Goal: Information Seeking & Learning: Learn about a topic

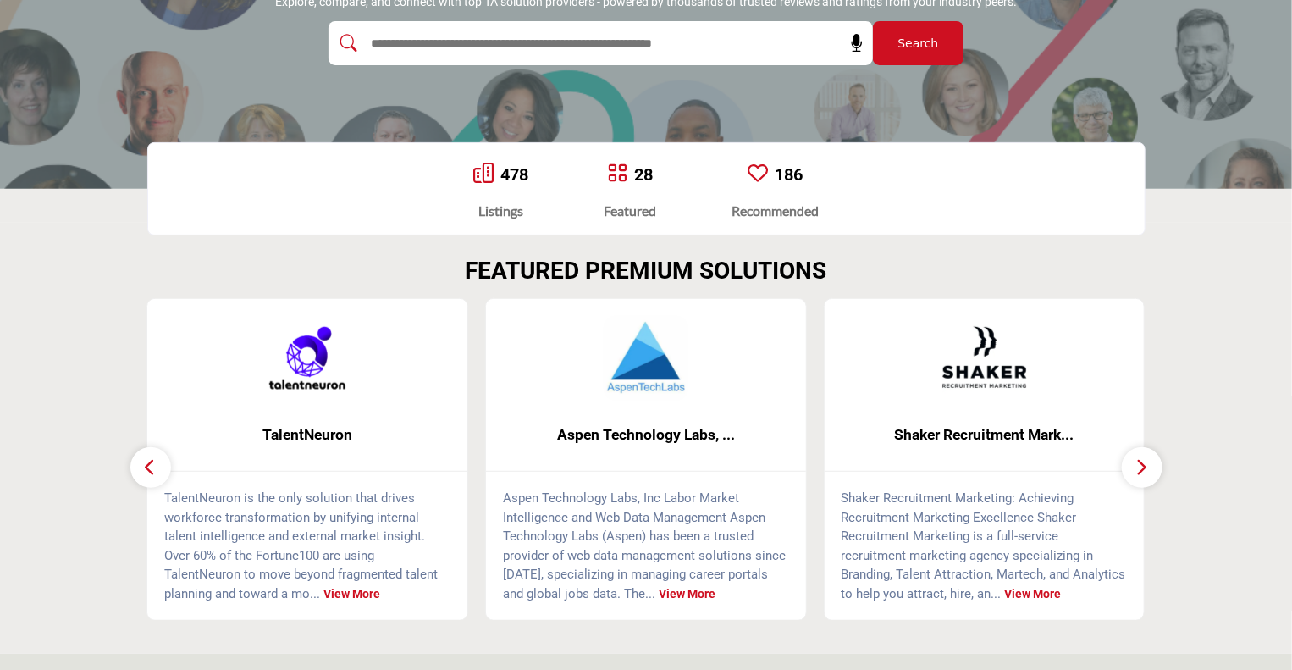
scroll to position [81, 0]
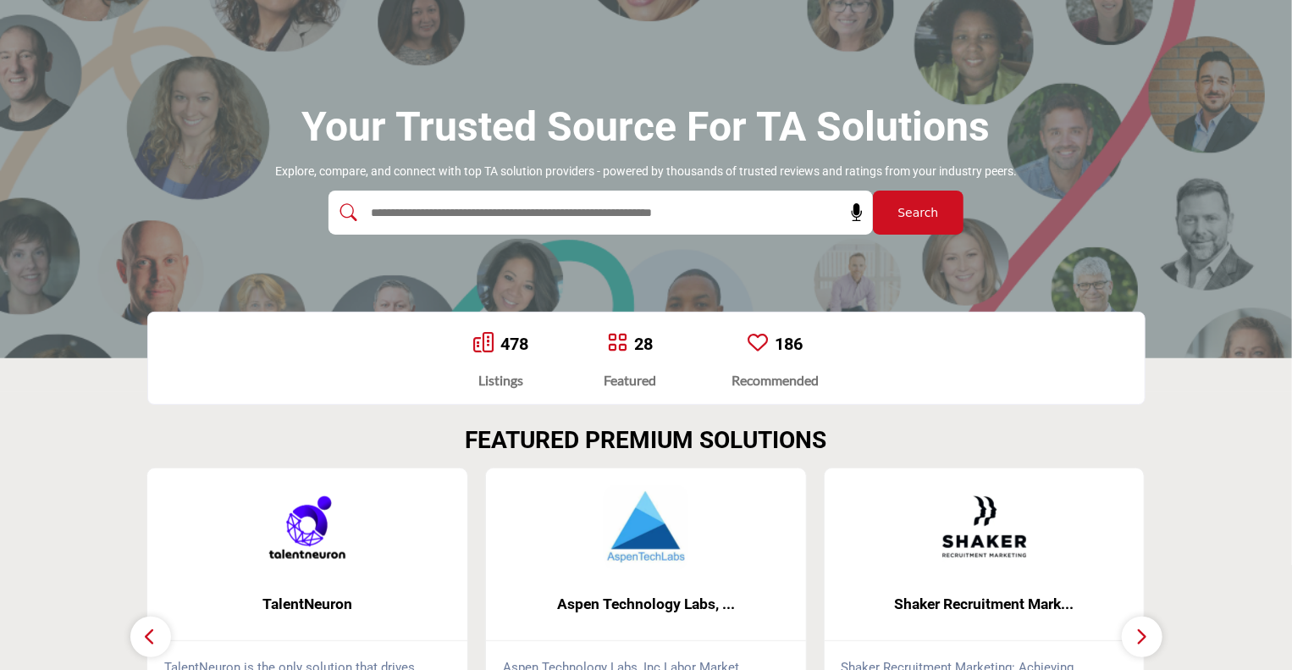
click at [484, 212] on input "text" at bounding box center [564, 212] width 404 height 25
type input "***"
click at [873, 191] on button "Search" at bounding box center [918, 213] width 91 height 44
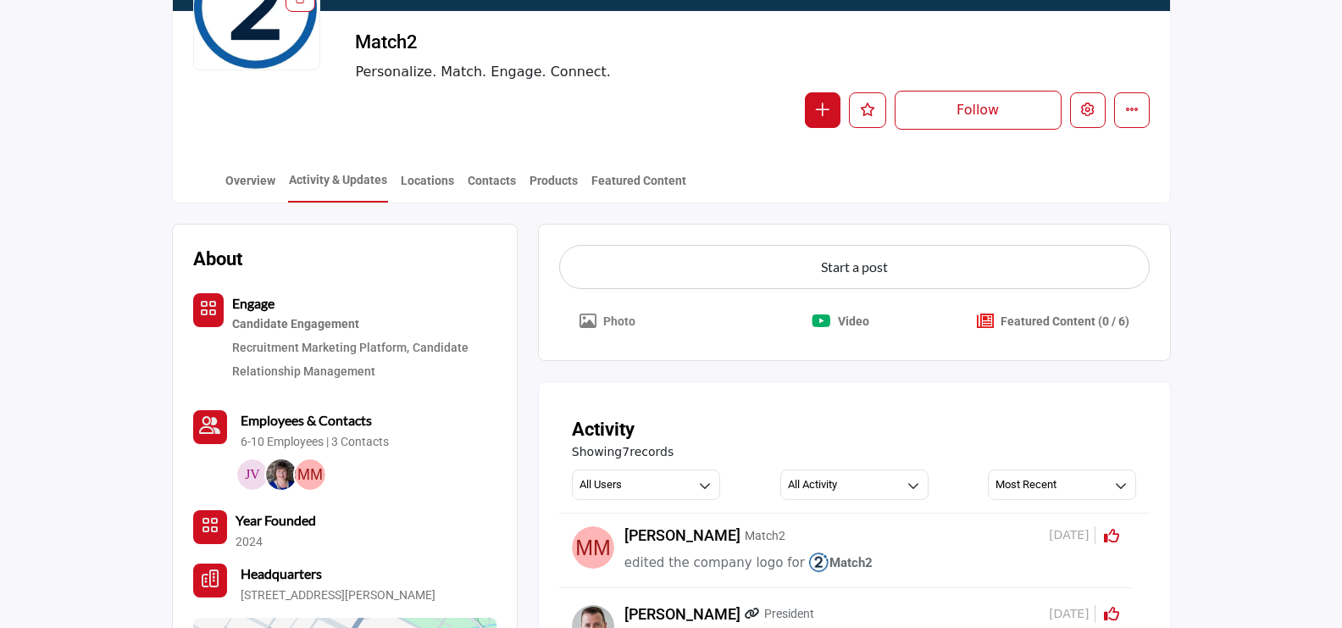
scroll to position [265, 0]
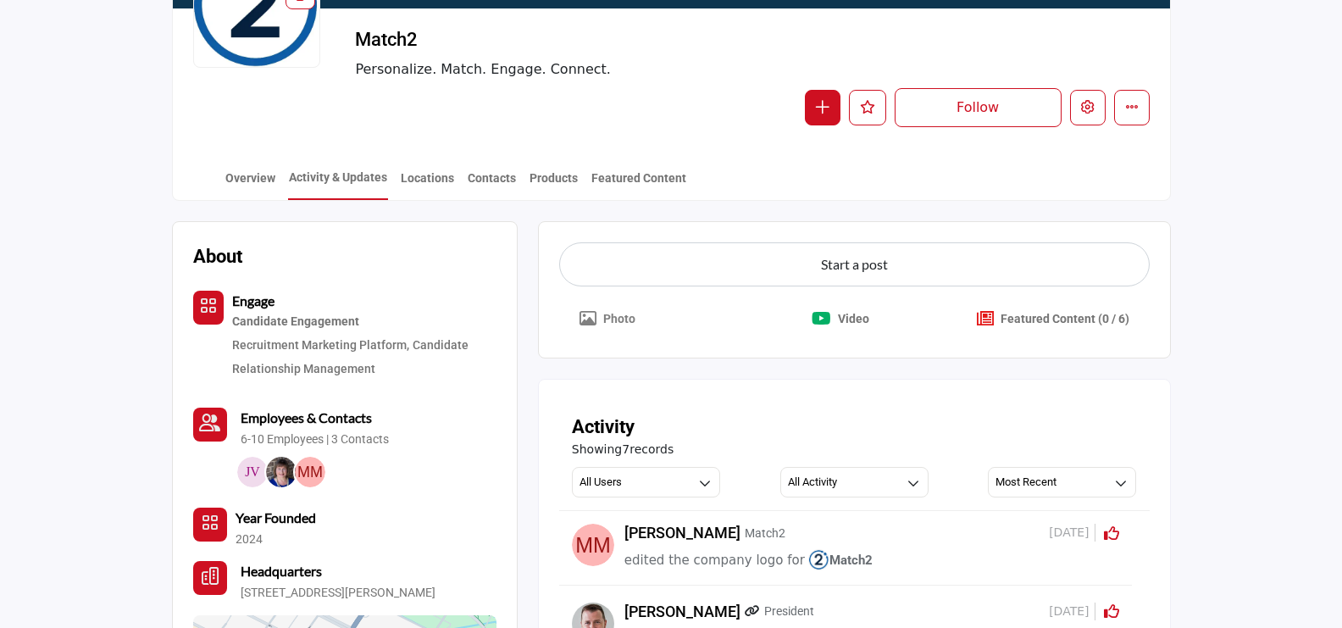
click at [598, 318] on button "Photo" at bounding box center [607, 318] width 97 height 37
click at [848, 314] on p "Video" at bounding box center [853, 319] width 31 height 18
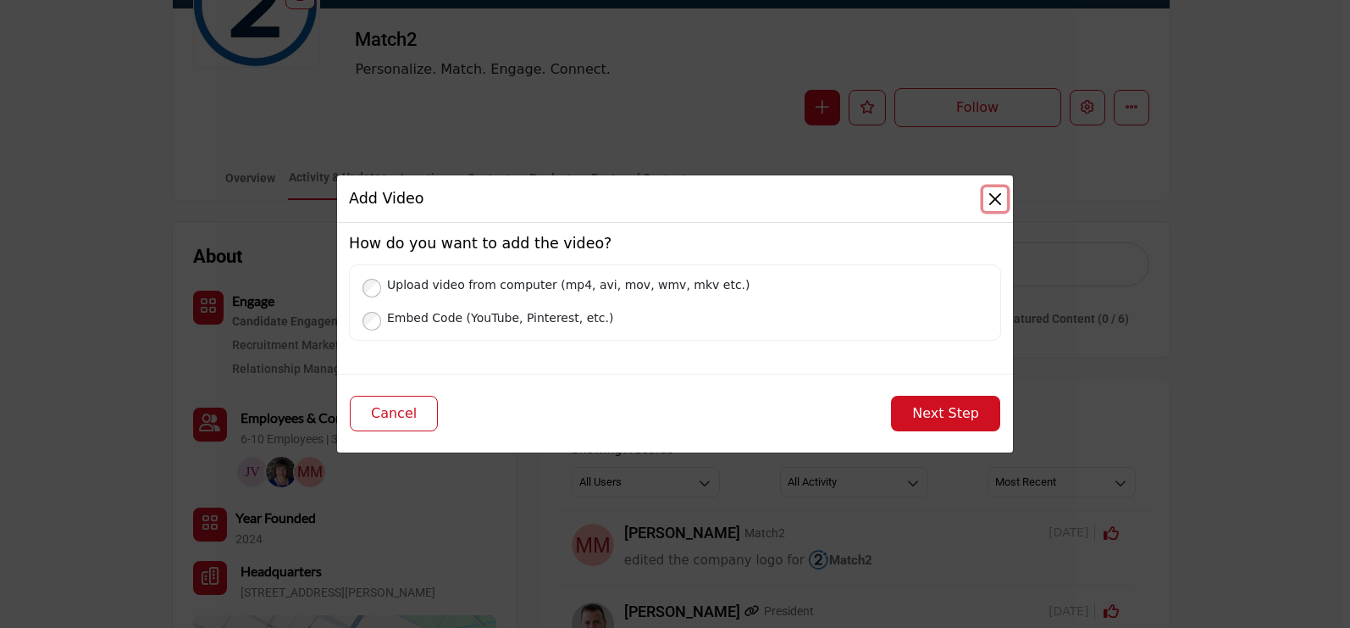
click at [993, 196] on button "Close" at bounding box center [995, 199] width 24 height 24
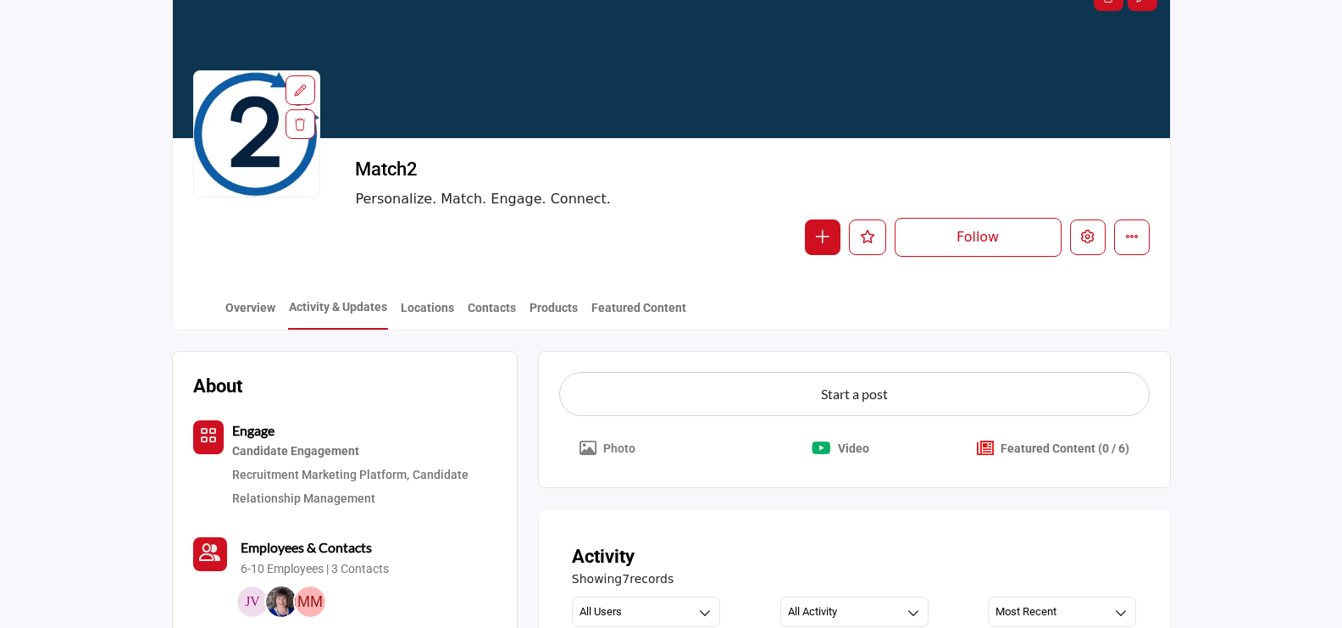
scroll to position [0, 0]
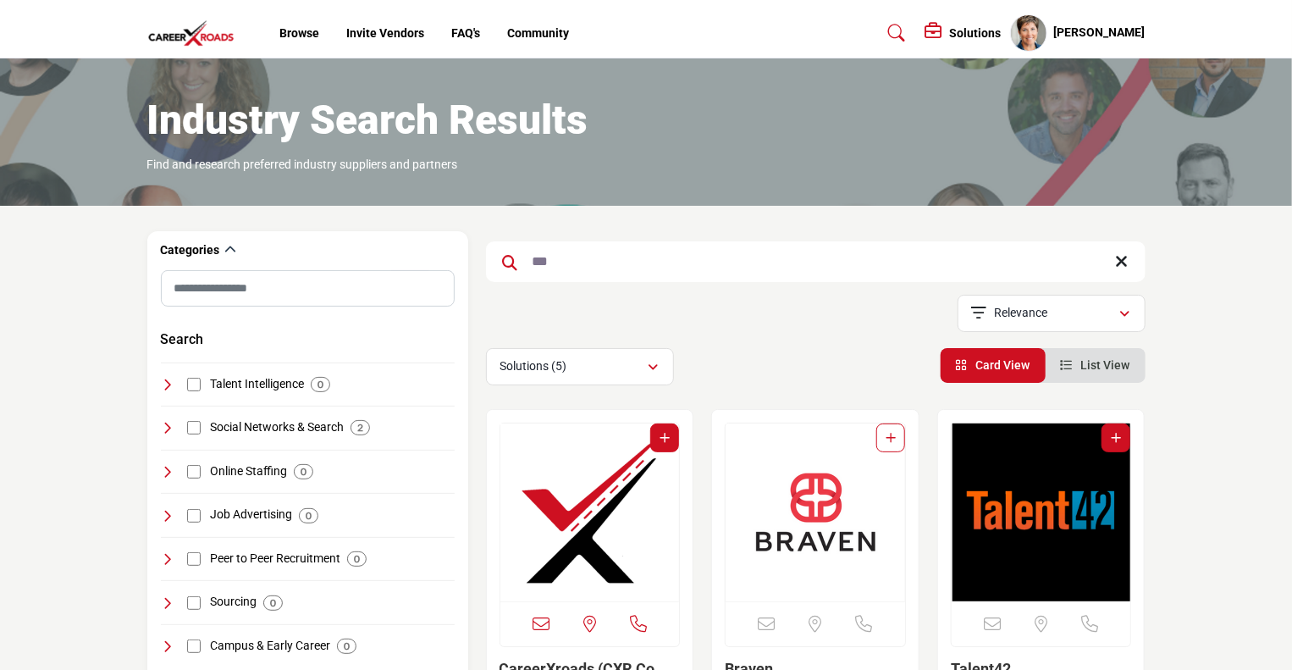
click at [553, 510] on img "Open Listing in new tab" at bounding box center [591, 512] width 180 height 178
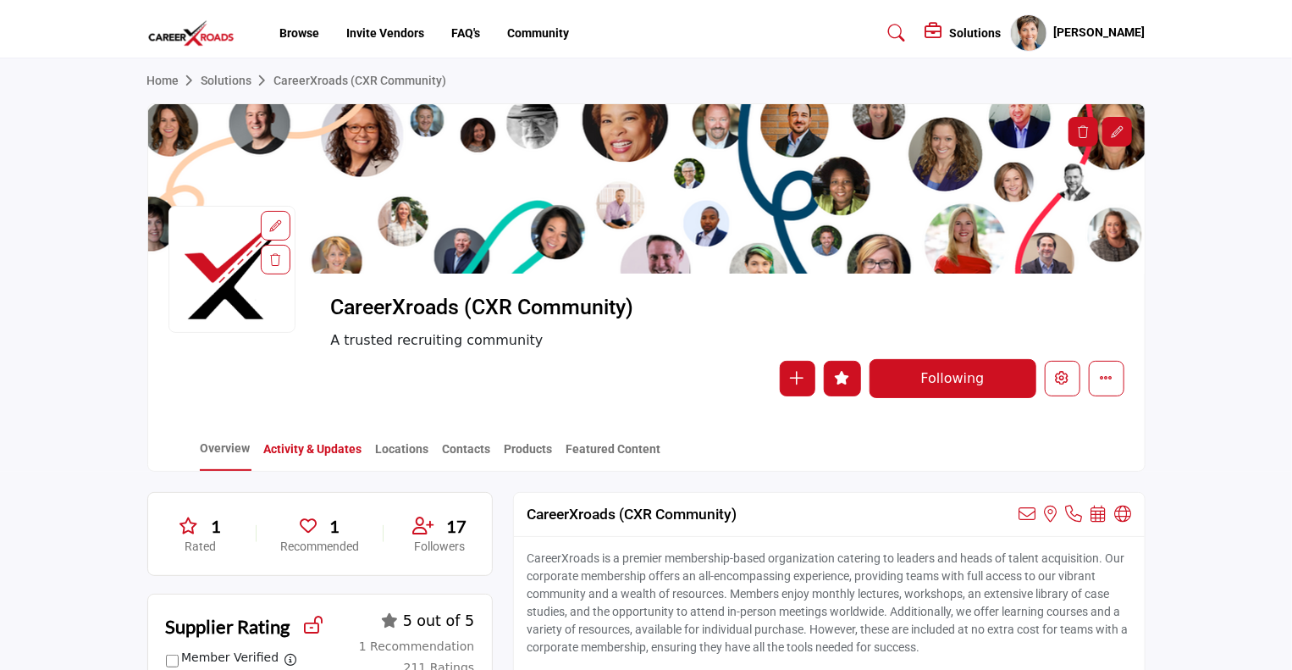
click at [285, 457] on link "Activity & Updates" at bounding box center [313, 455] width 100 height 30
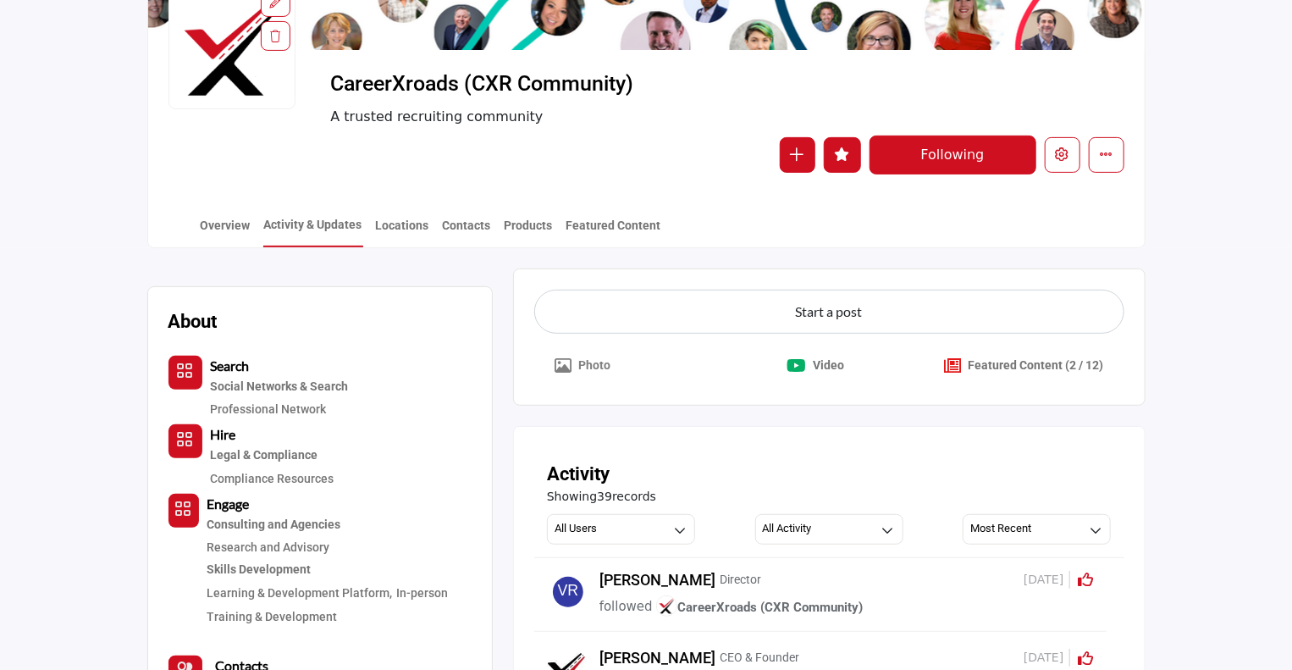
scroll to position [229, 0]
